Goal: Task Accomplishment & Management: Manage account settings

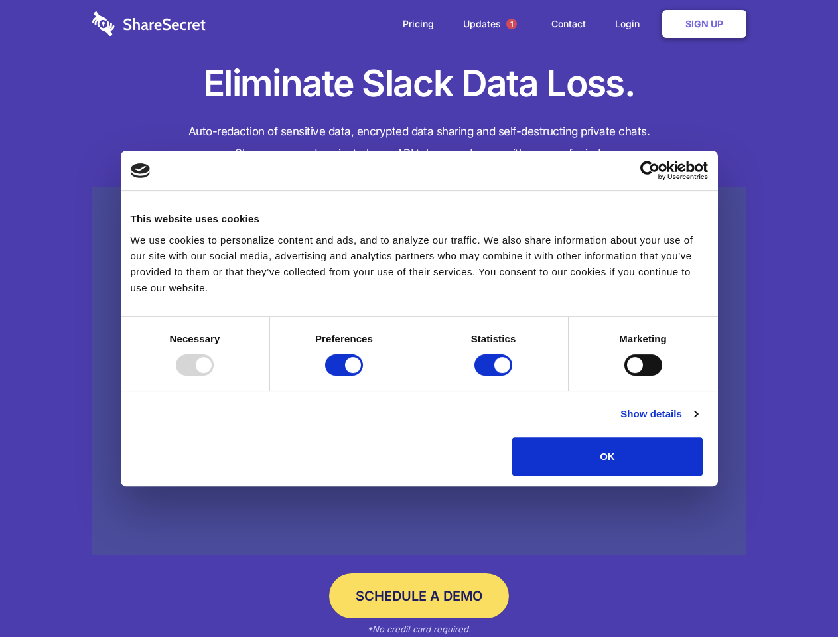
click at [214, 376] on div at bounding box center [195, 364] width 38 height 21
click at [363, 376] on input "Preferences" at bounding box center [344, 364] width 38 height 21
checkbox input "false"
click at [495, 376] on input "Statistics" at bounding box center [493, 364] width 38 height 21
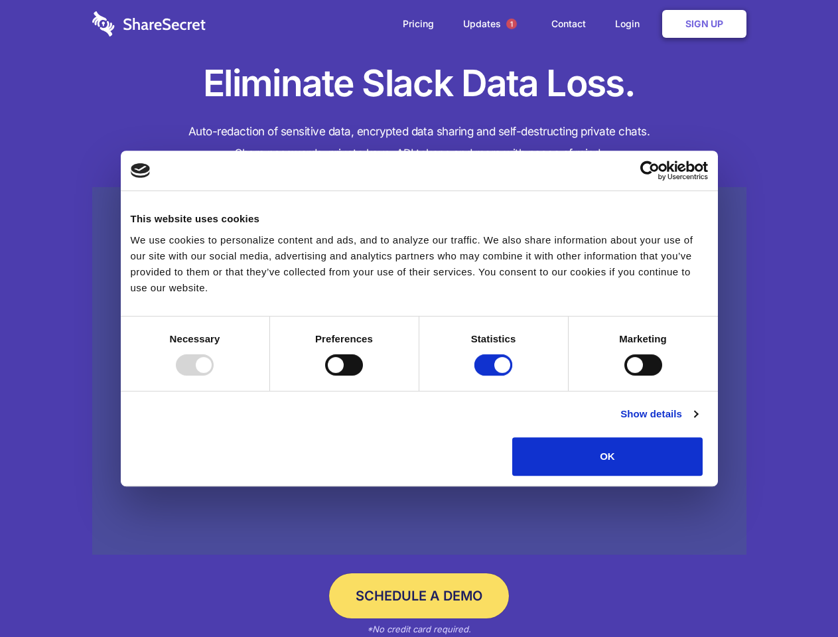
checkbox input "false"
click at [624, 376] on input "Marketing" at bounding box center [643, 364] width 38 height 21
checkbox input "true"
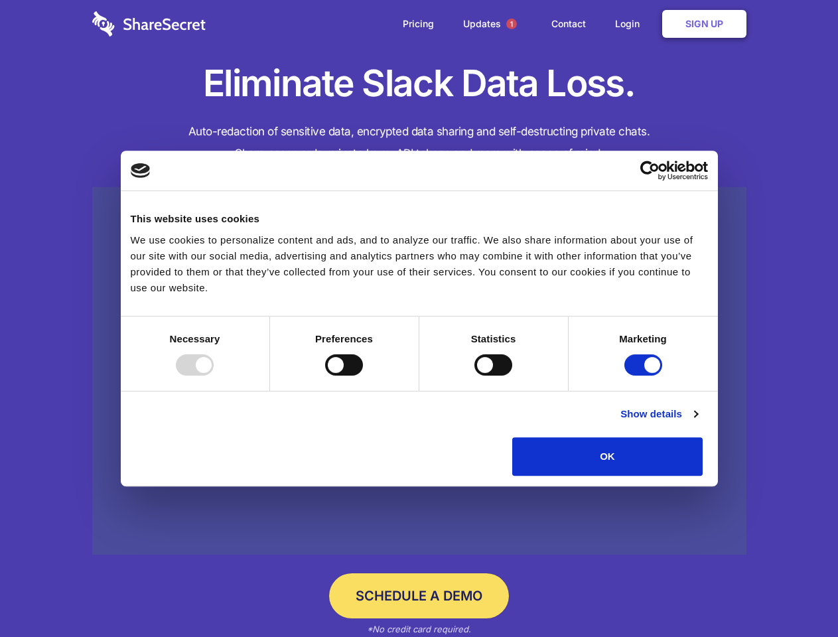
click at [697, 422] on link "Show details" at bounding box center [658, 414] width 77 height 16
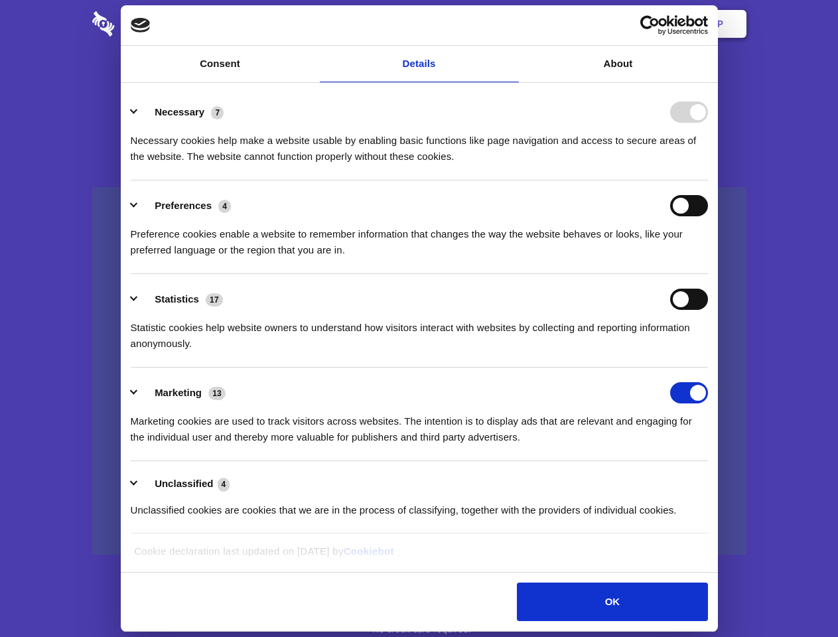
click at [708, 180] on li "Necessary 7 Necessary cookies help make a website usable by enabling basic func…" at bounding box center [419, 134] width 577 height 94
